Goal: Transaction & Acquisition: Purchase product/service

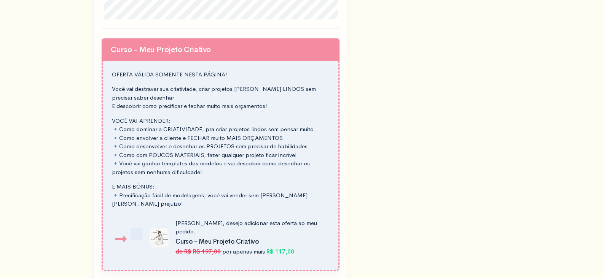
scroll to position [606, 0]
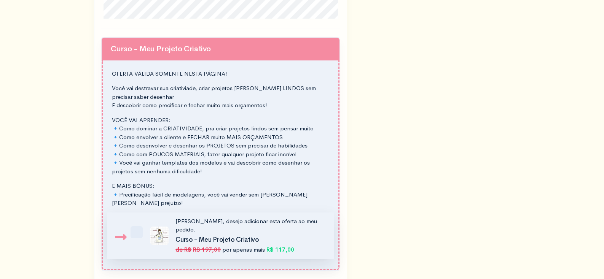
click at [146, 225] on label "Sim, desejo adicionar esta oferta ao meu pedido. Curso - Meu Projeto Criativo d…" at bounding box center [235, 235] width 179 height 37
click at [138, 224] on input "Sim, desejo adicionar esta oferta ao meu pedido. Curso - Meu Projeto Criativo d…" at bounding box center [140, 221] width 5 height 5
checkbox input "true"
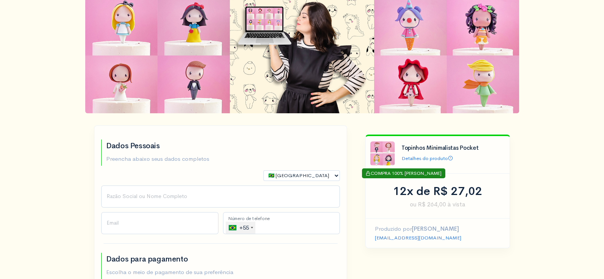
scroll to position [0, 0]
